Goal: Information Seeking & Learning: Learn about a topic

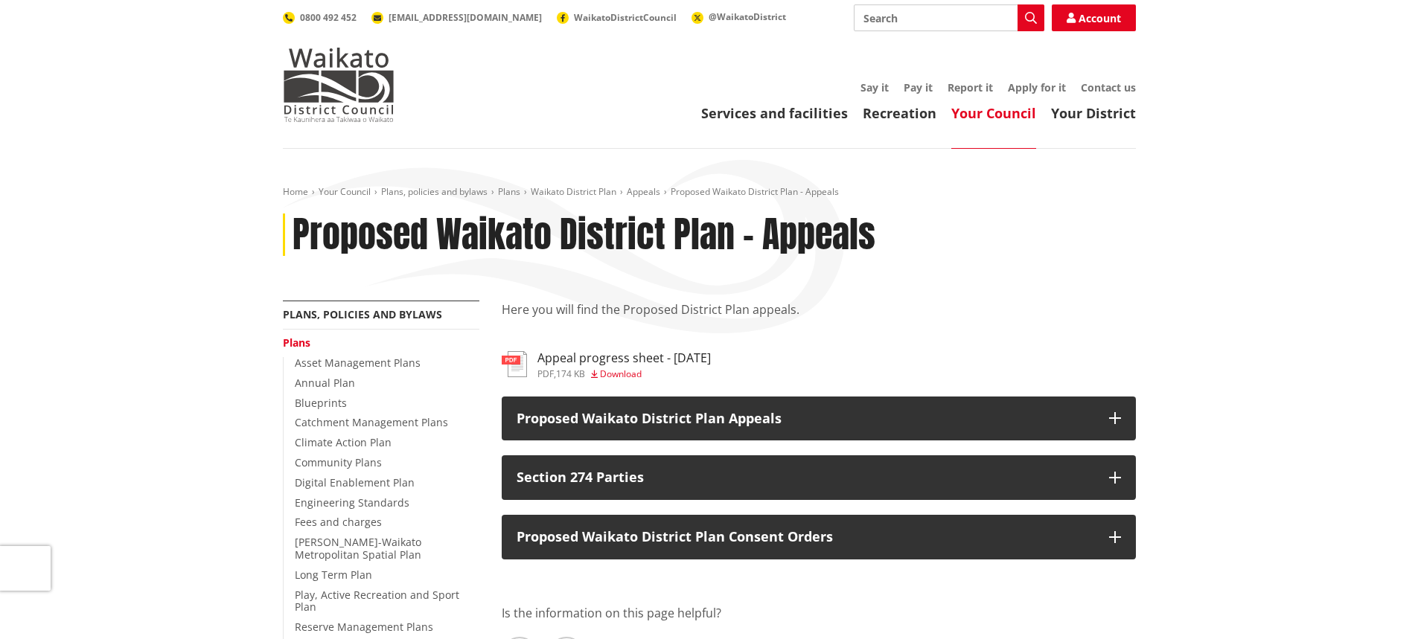
scroll to position [202, 0]
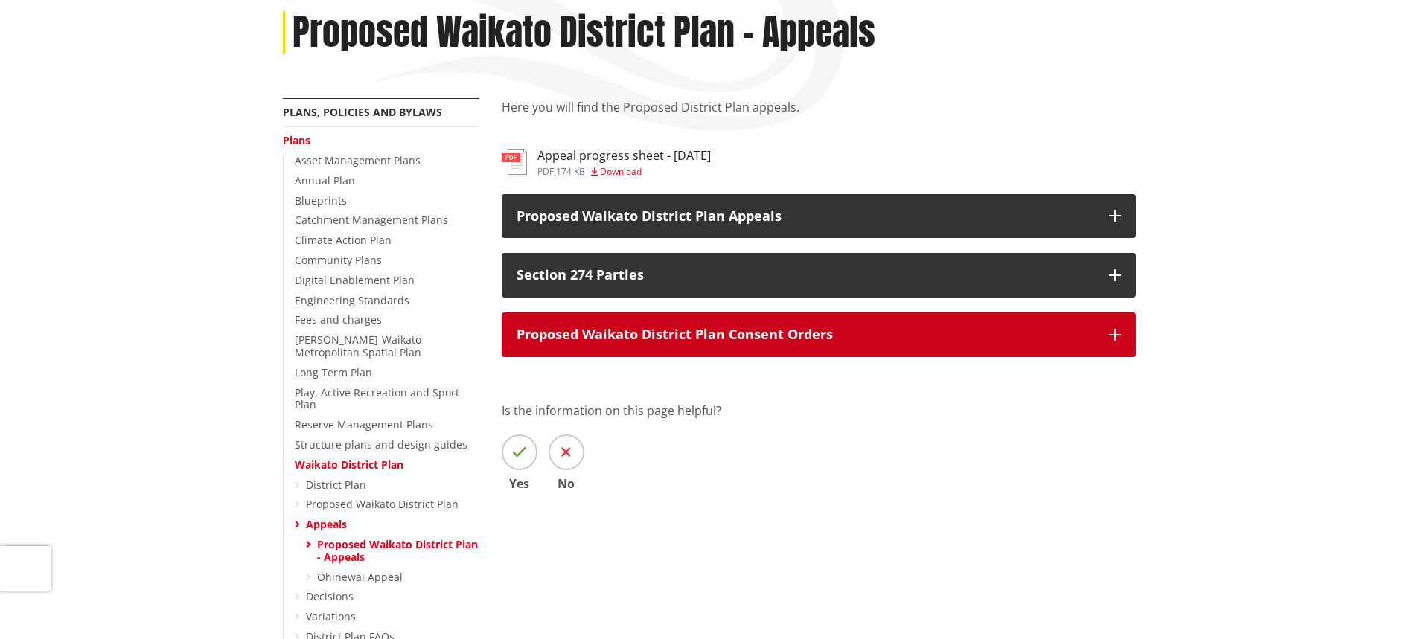
click at [1120, 342] on button "Proposed Waikato District Plan Consent Orders" at bounding box center [819, 335] width 634 height 45
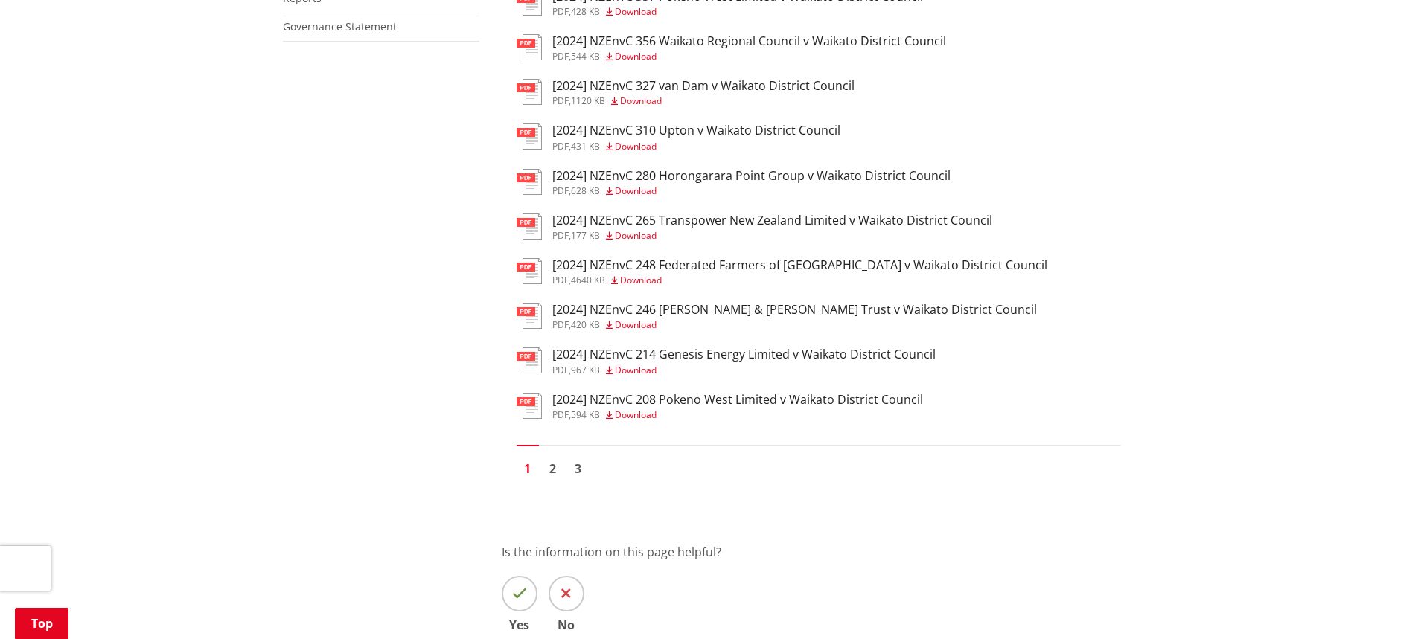
scroll to position [1034, 0]
click at [554, 473] on link "2" at bounding box center [553, 468] width 22 height 22
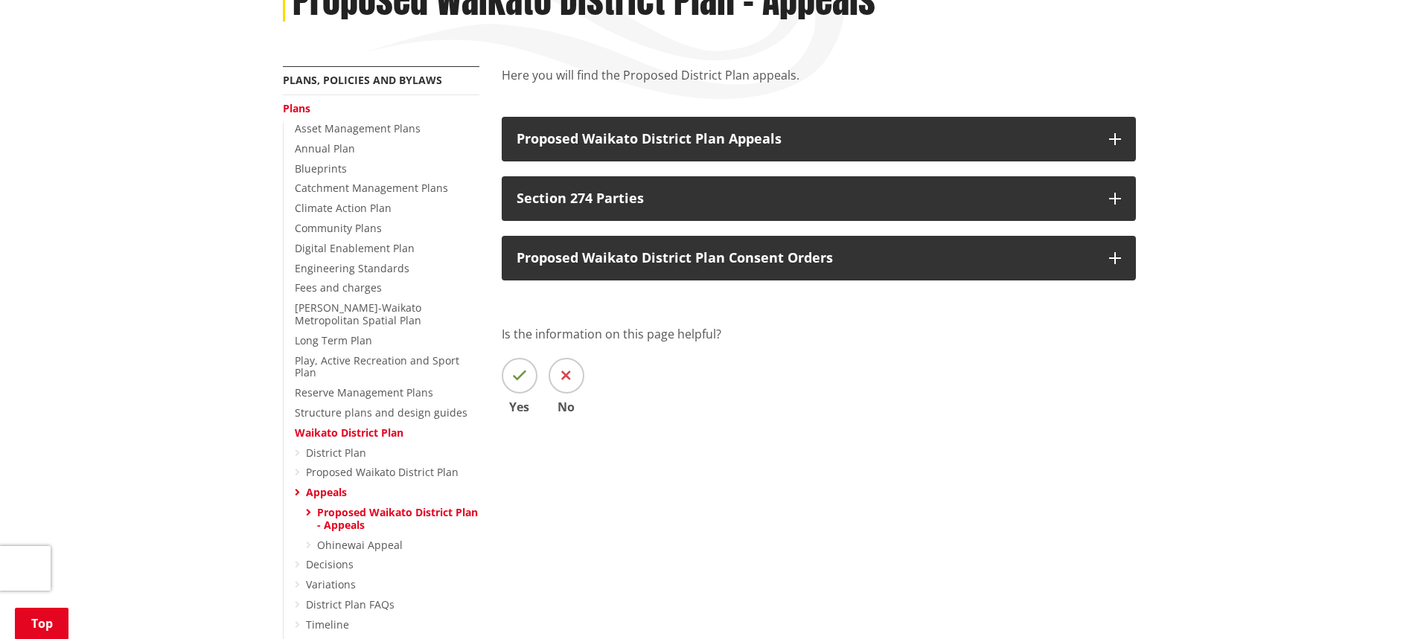
scroll to position [279, 0]
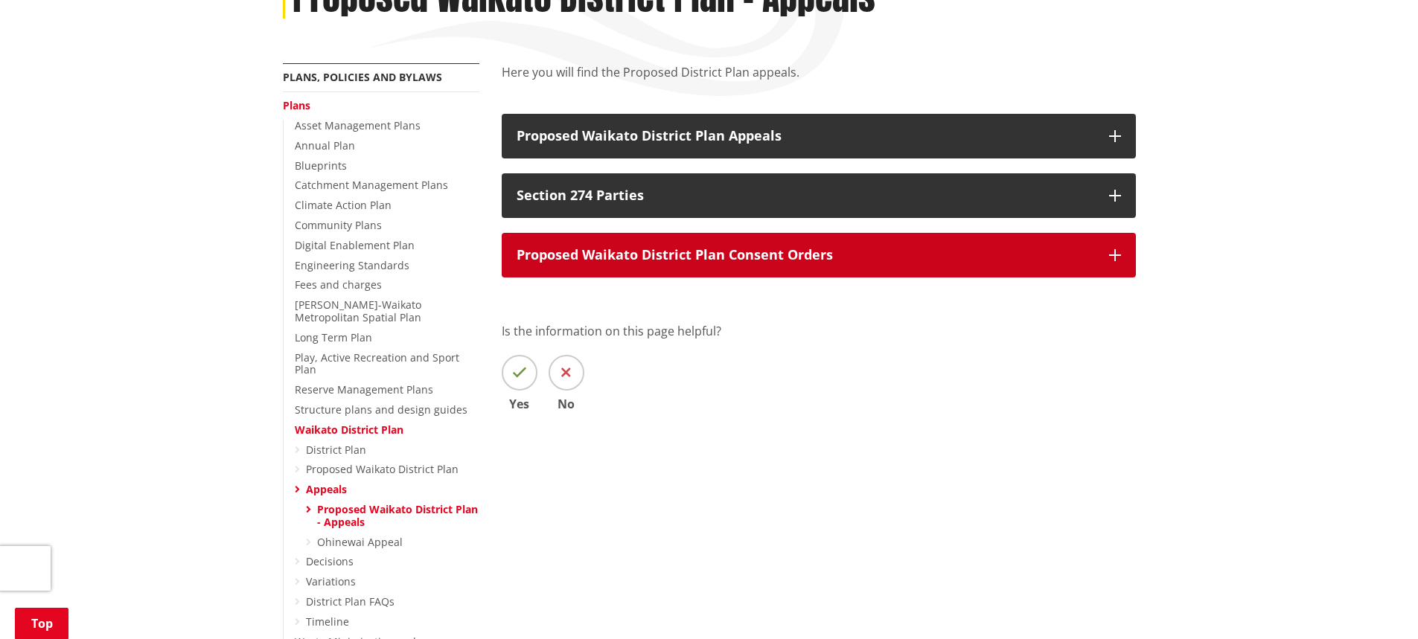
click at [1102, 257] on button "Proposed Waikato District Plan Consent Orders" at bounding box center [819, 255] width 634 height 45
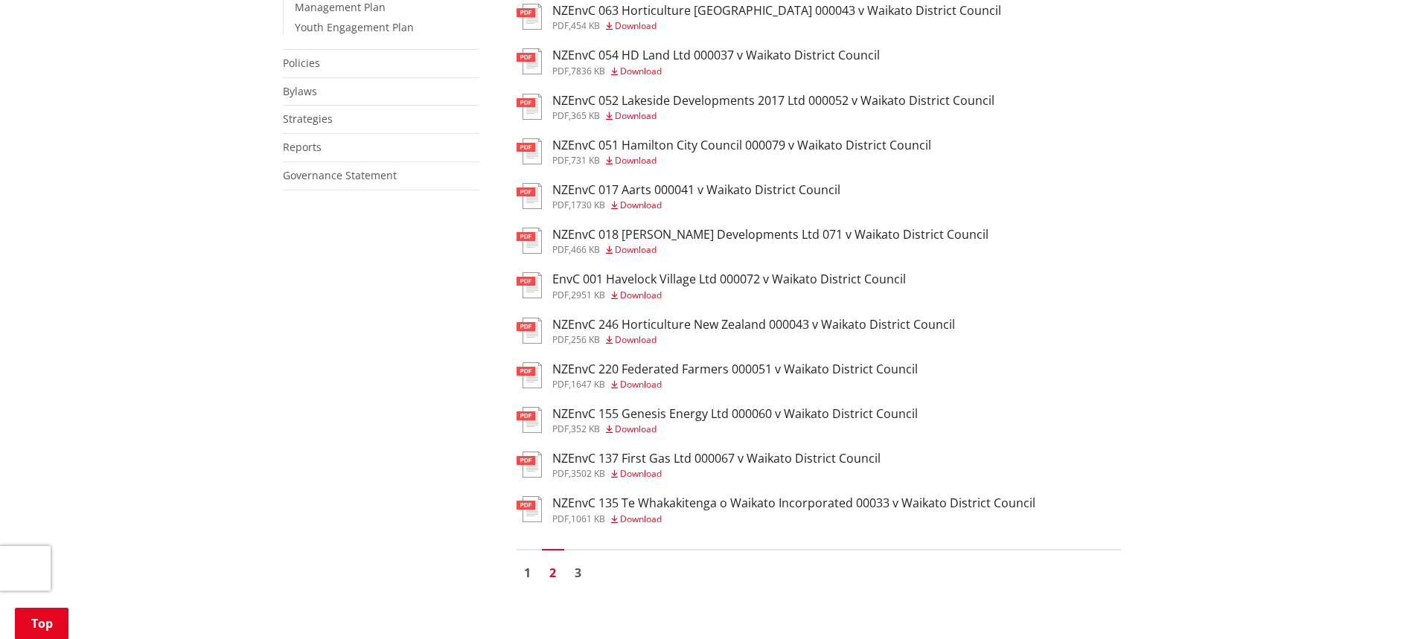
scroll to position [927, 0]
click at [531, 573] on link "1" at bounding box center [528, 572] width 22 height 22
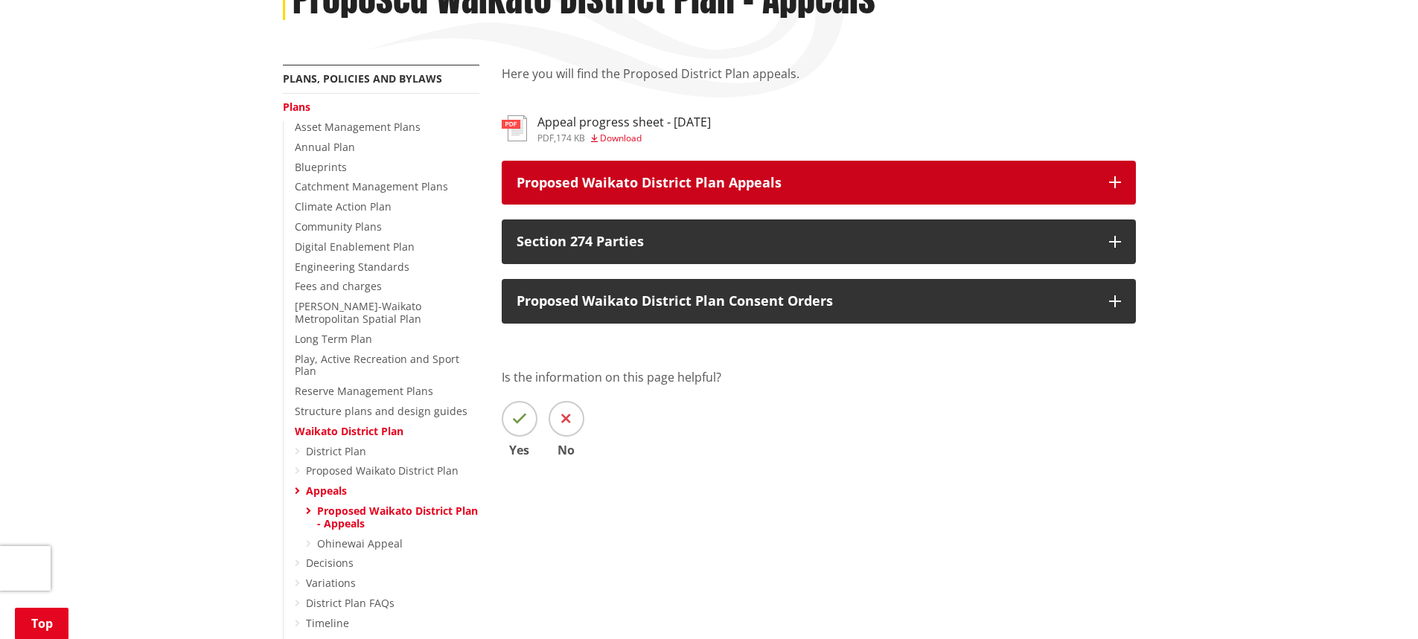
scroll to position [278, 0]
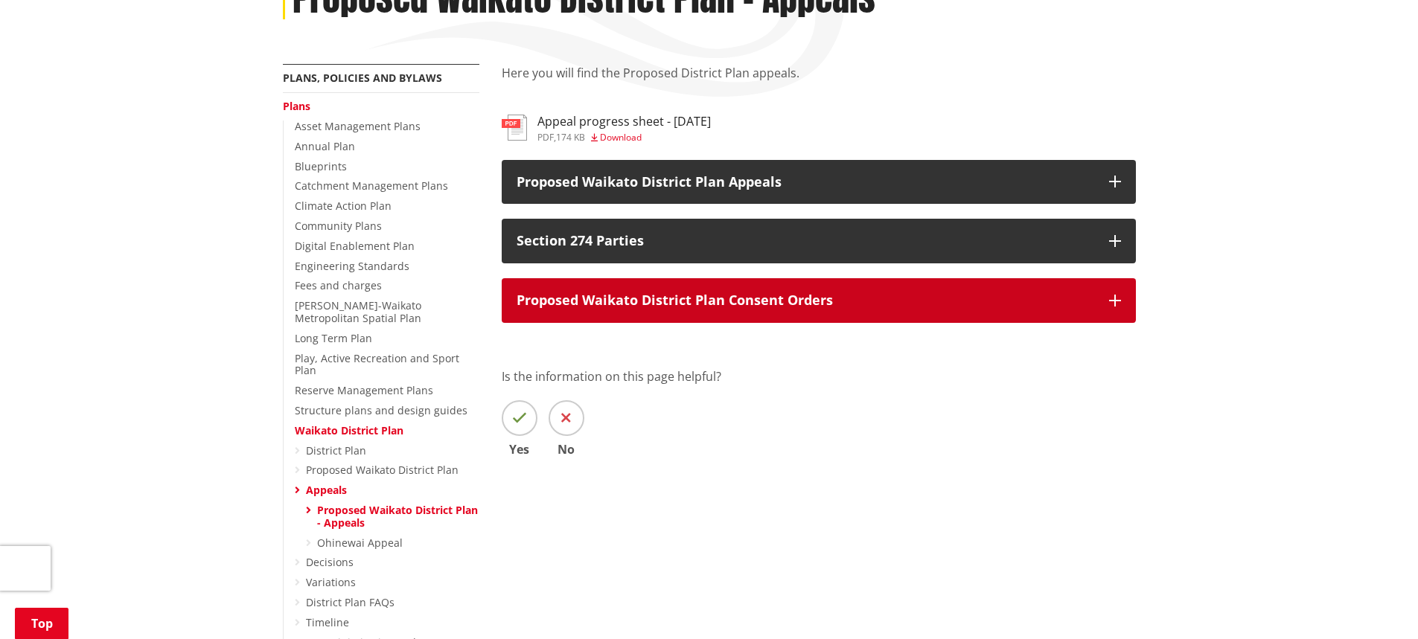
click at [1111, 301] on icon "button" at bounding box center [1115, 301] width 12 height 12
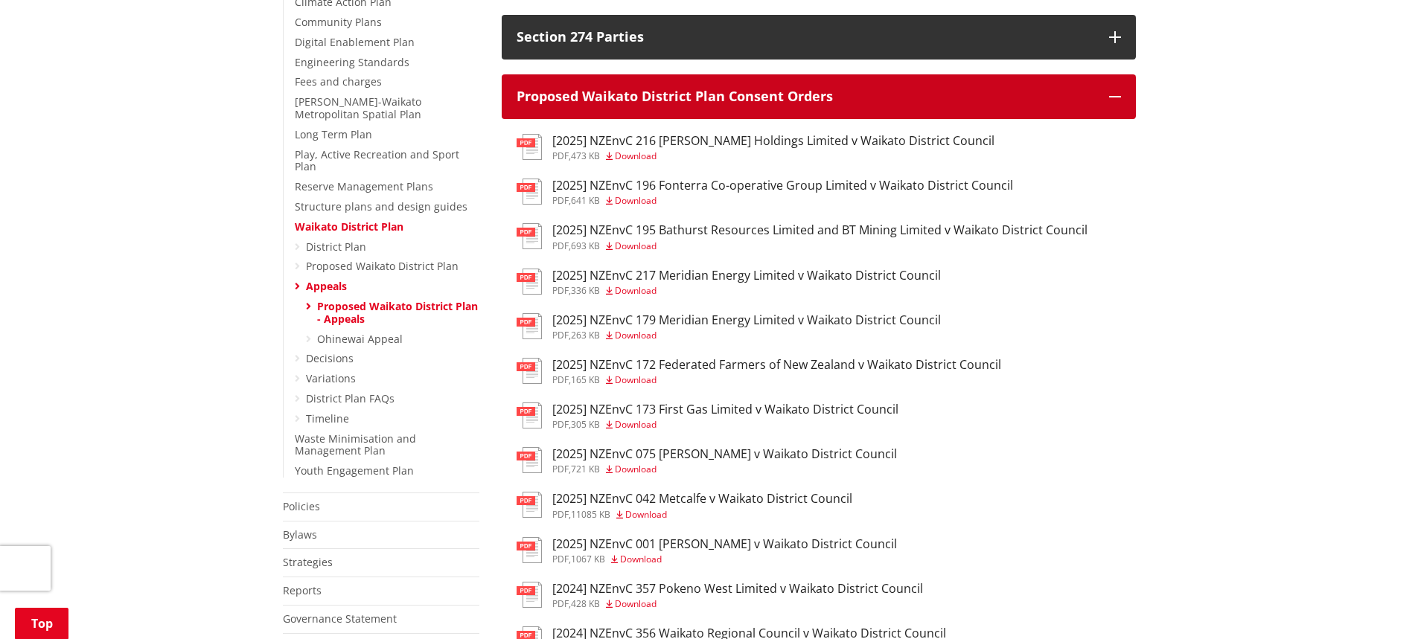
scroll to position [483, 0]
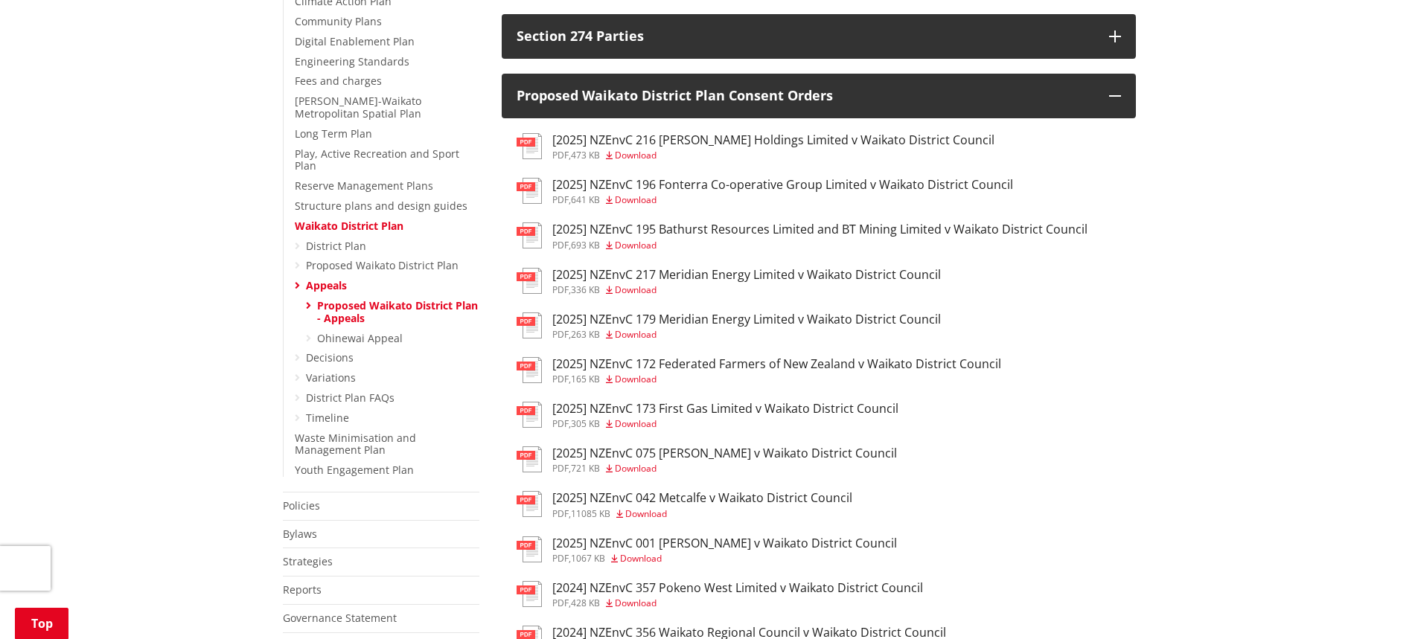
click at [850, 146] on h3 "[2025] NZEnvC 216 [PERSON_NAME] Holdings Limited v Waikato District Council" at bounding box center [773, 140] width 442 height 14
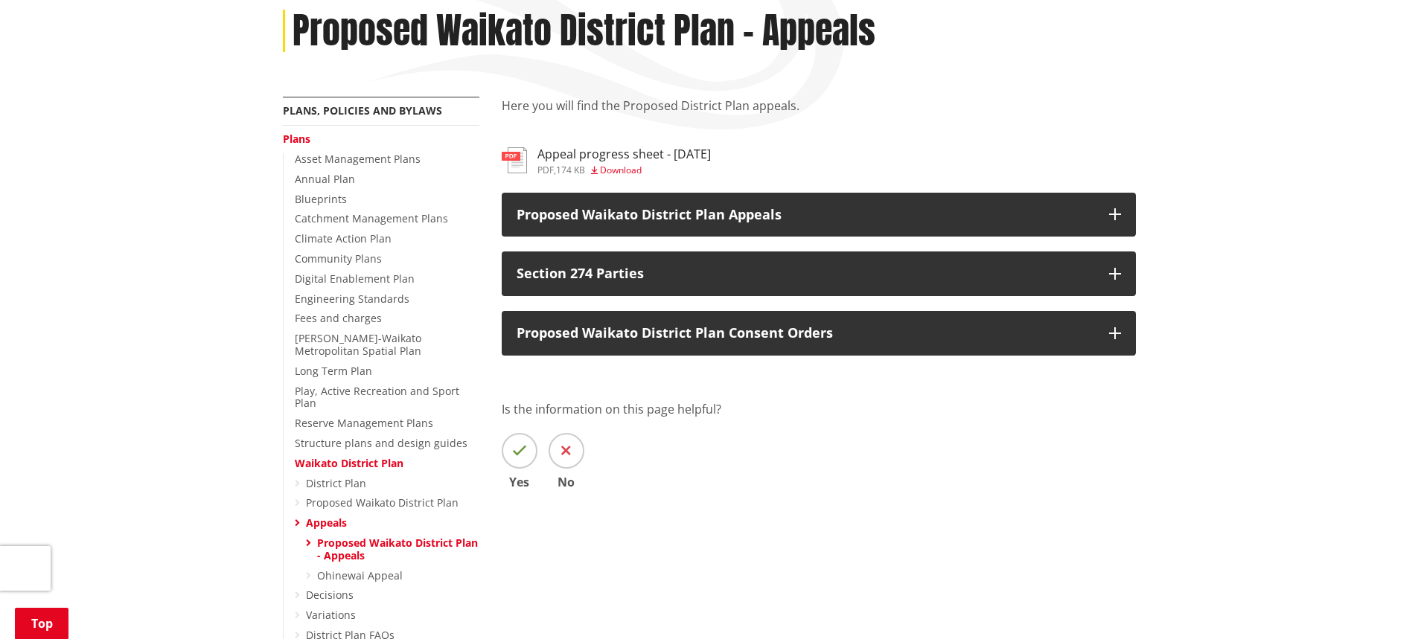
scroll to position [245, 0]
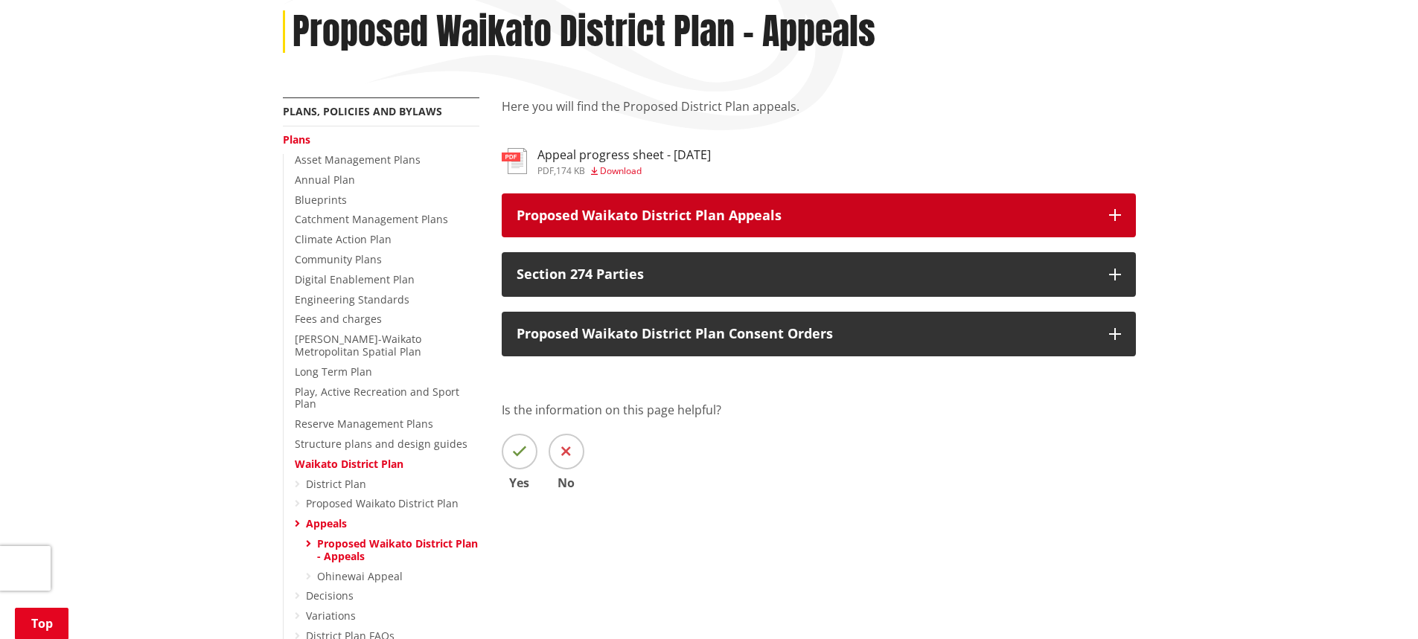
click at [1114, 204] on button "Proposed Waikato District Plan Appeals" at bounding box center [819, 216] width 634 height 45
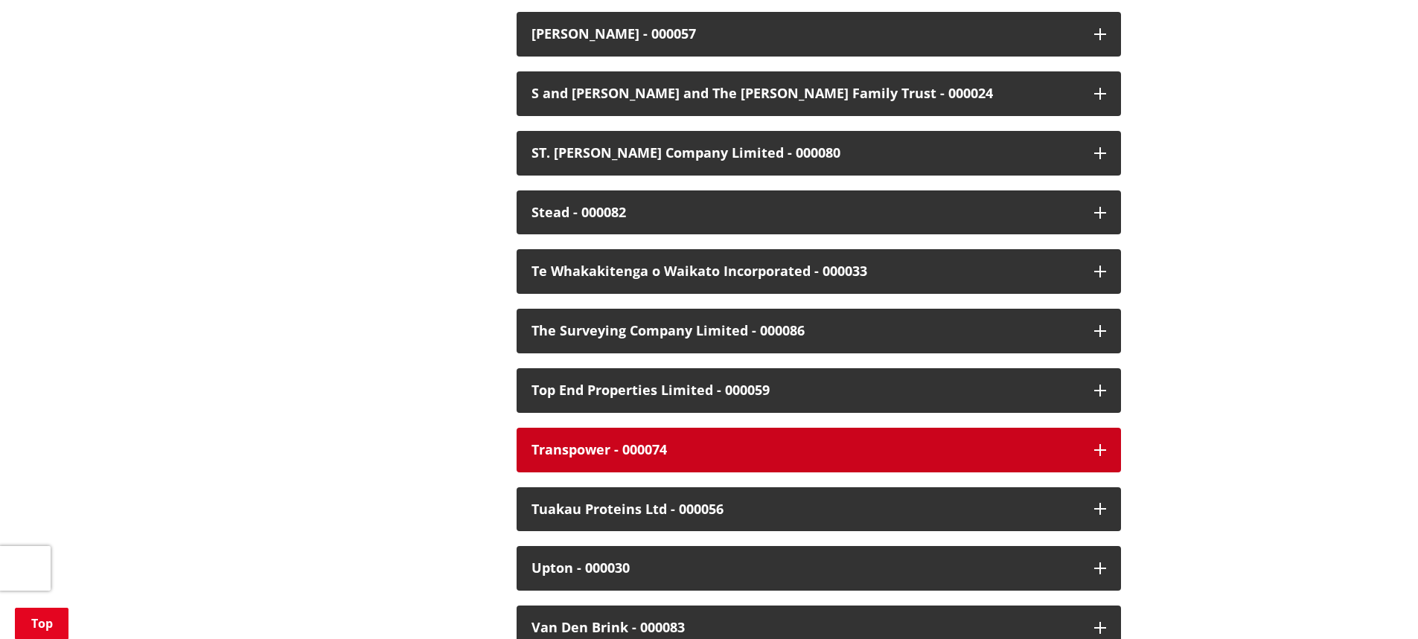
scroll to position [3411, 0]
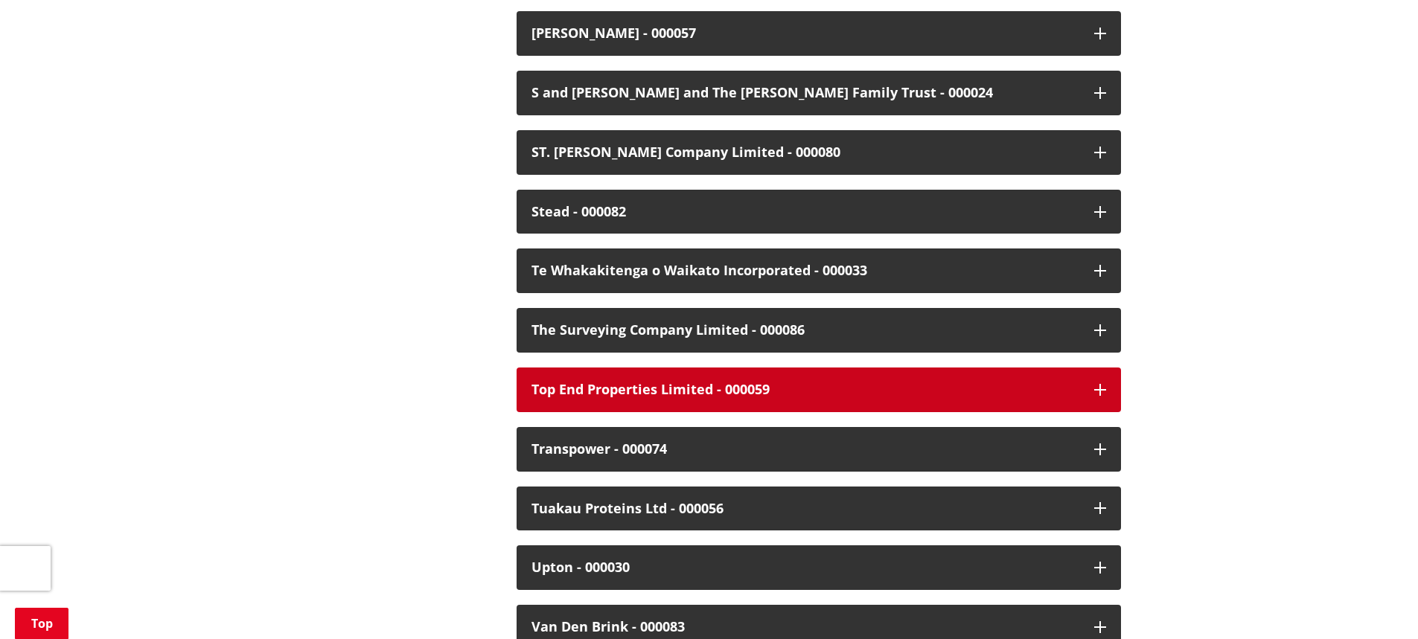
click at [1099, 383] on button "Top End Properties Limited - 000059" at bounding box center [819, 390] width 604 height 45
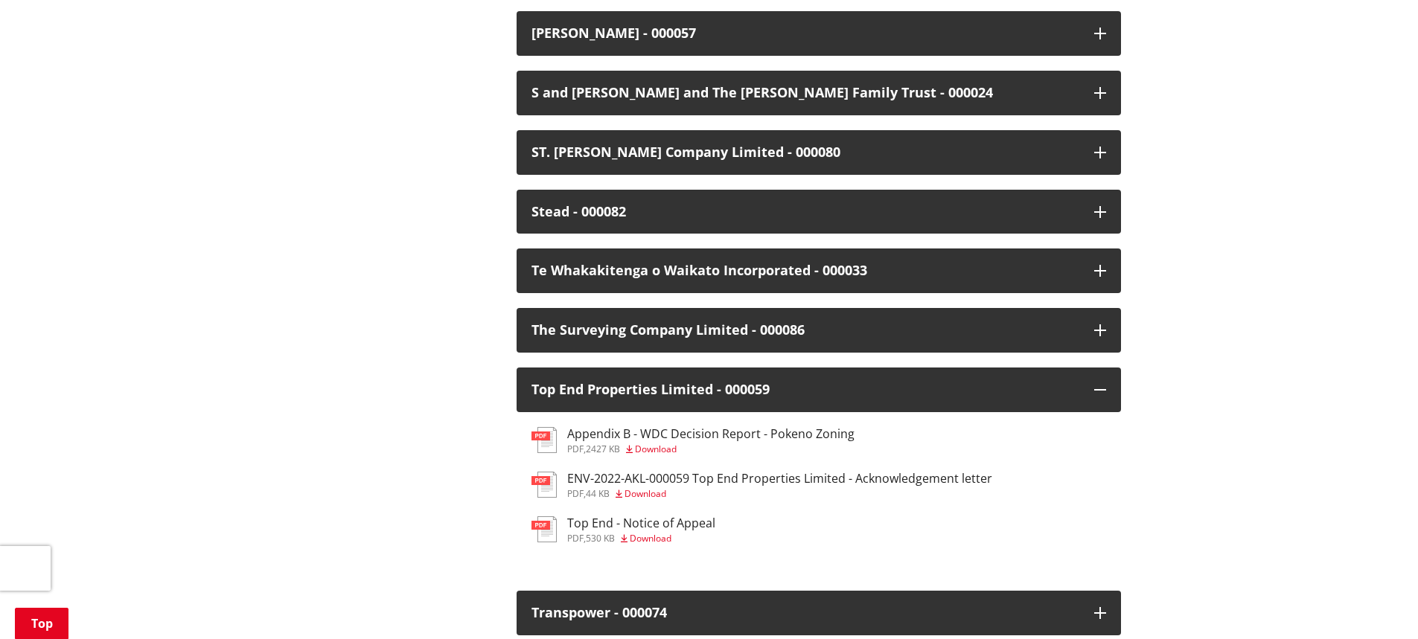
click at [674, 517] on h3 "Top End - Notice of Appeal" at bounding box center [641, 524] width 148 height 14
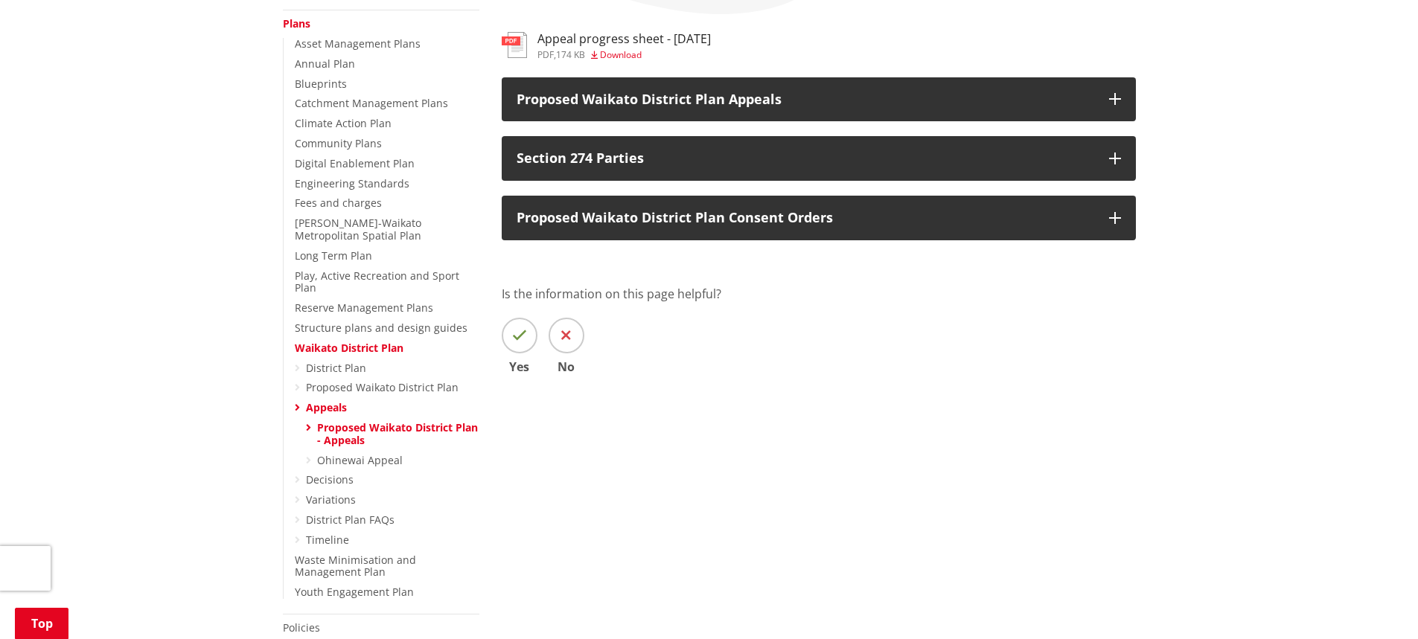
scroll to position [362, 0]
click at [390, 340] on link "Waikato District Plan" at bounding box center [349, 347] width 109 height 14
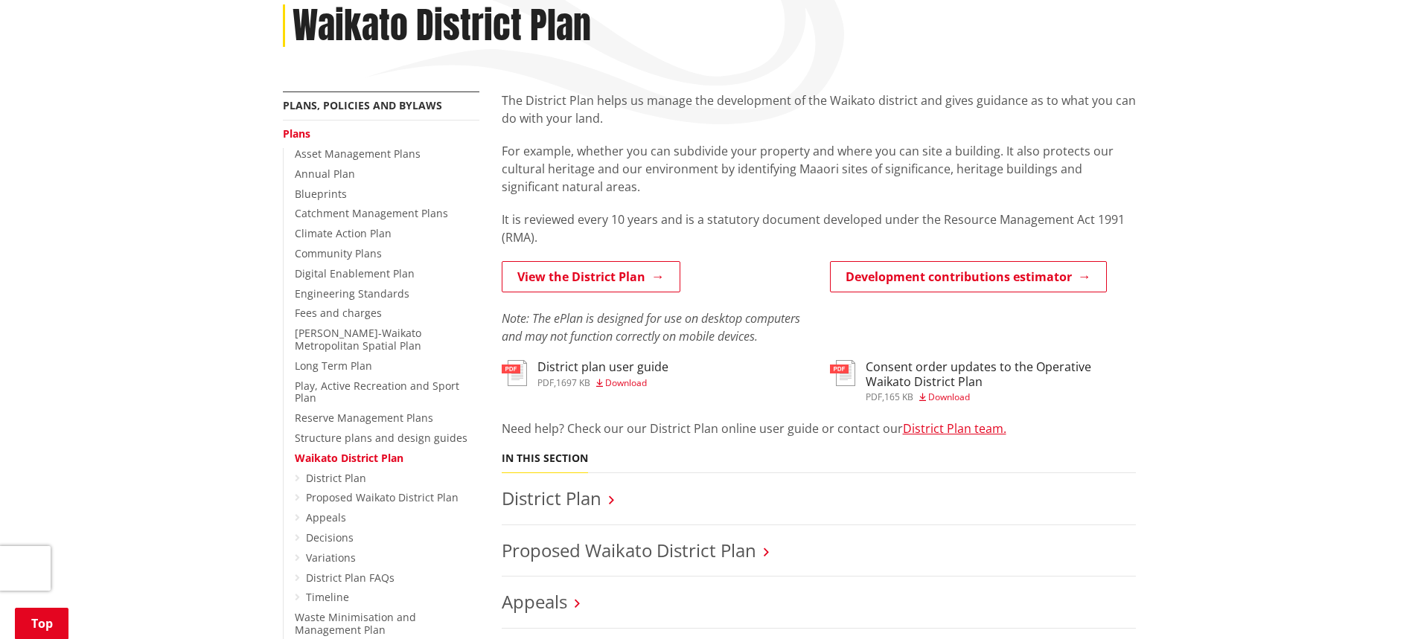
scroll to position [257, 0]
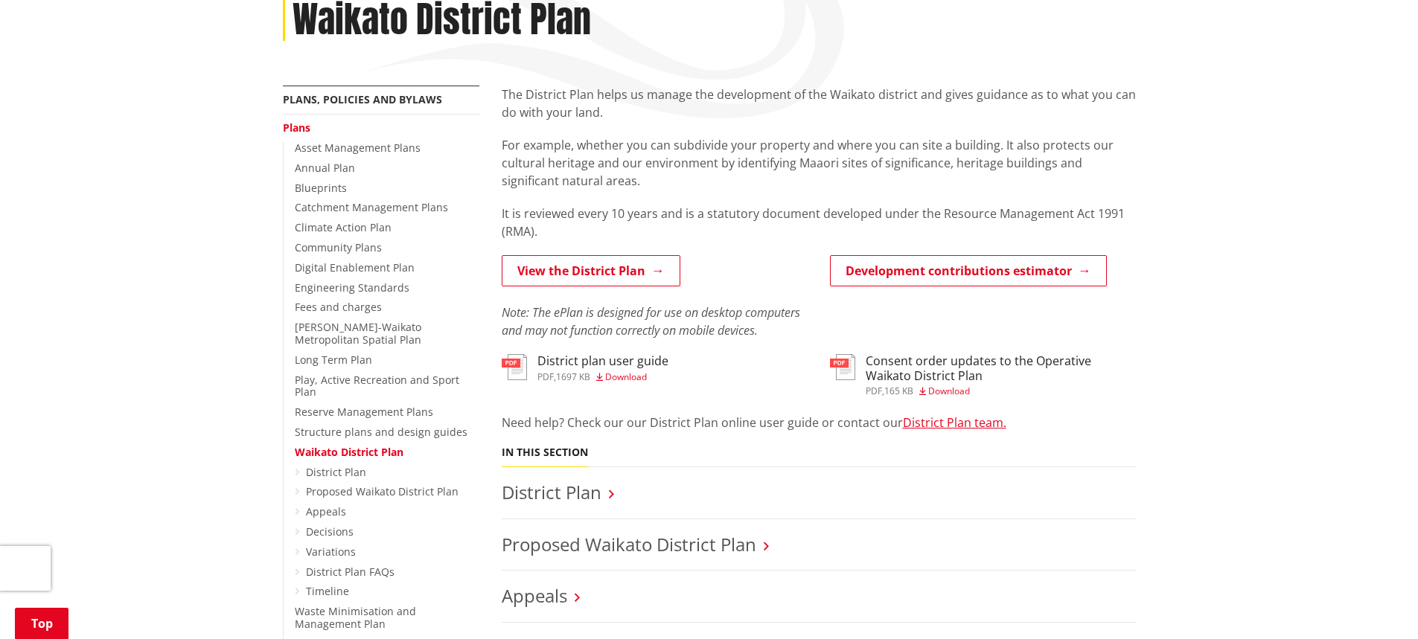
click at [1072, 365] on h3 "Consent order updates to the Operative Waikato District Plan" at bounding box center [1001, 368] width 270 height 28
